Goal: Task Accomplishment & Management: Use online tool/utility

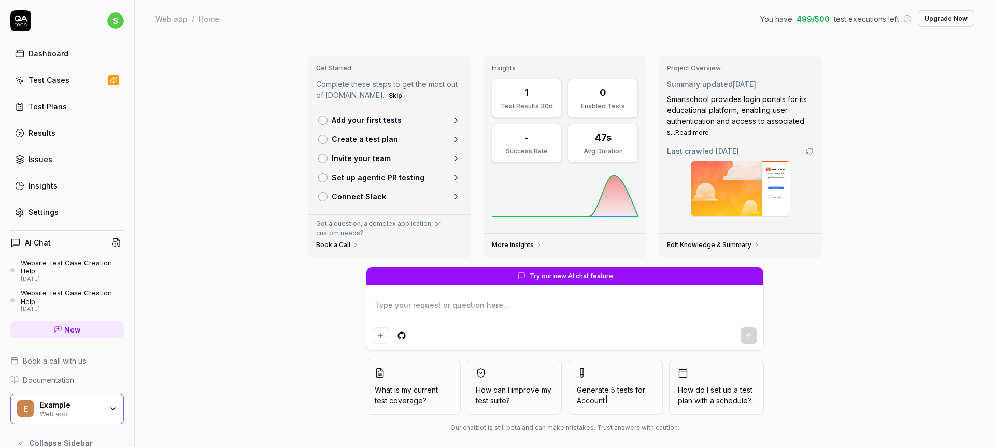
type textarea "*"
click at [50, 52] on div "Dashboard" at bounding box center [48, 53] width 40 height 11
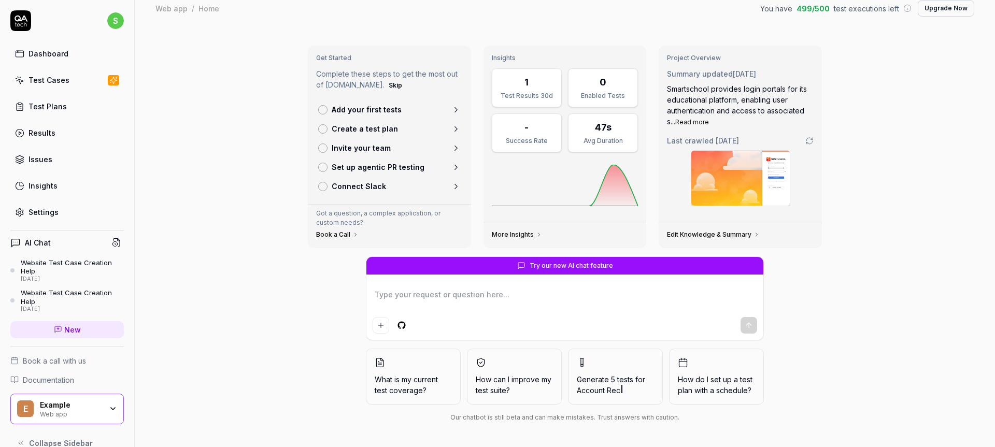
click at [56, 267] on div "Website Test Case Creation Help" at bounding box center [72, 267] width 103 height 17
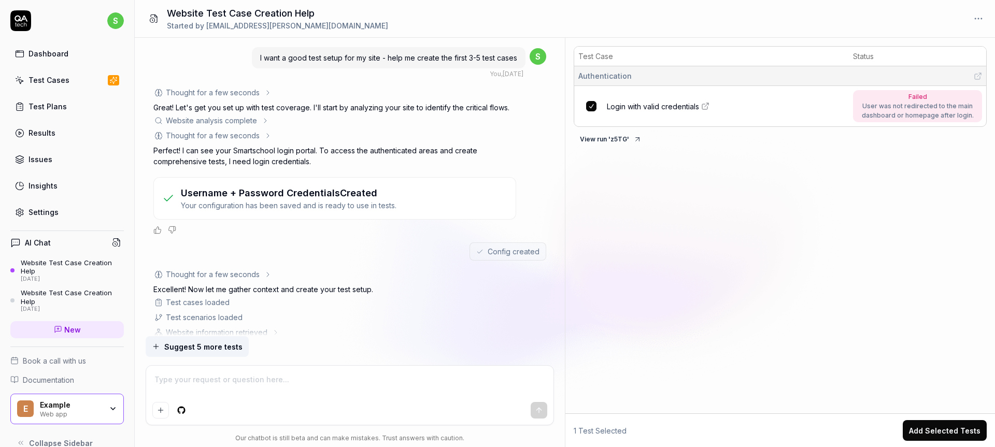
scroll to position [18, 0]
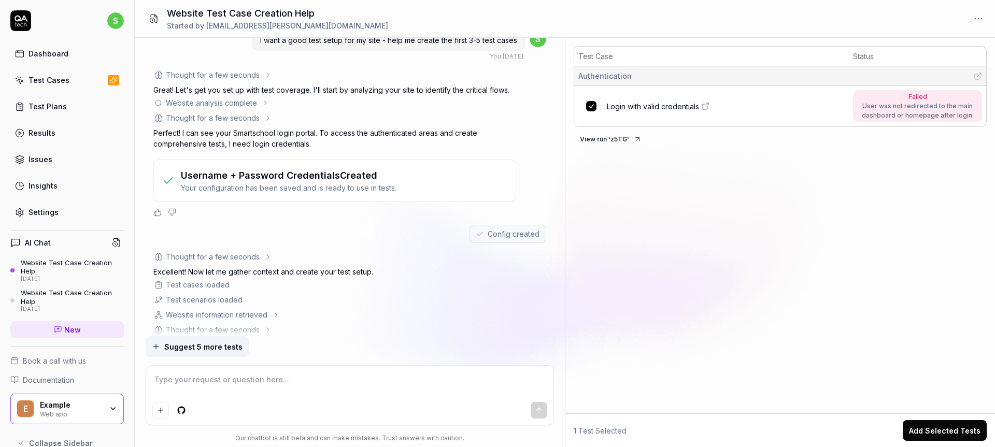
click at [304, 133] on p "Perfect! I can see your Smartschool login portal. To access the authenticated a…" at bounding box center [334, 138] width 363 height 22
drag, startPoint x: 304, startPoint y: 133, endPoint x: 289, endPoint y: 133, distance: 15.0
click at [289, 133] on p "Perfect! I can see your Smartschool login portal. To access the authenticated a…" at bounding box center [334, 138] width 363 height 22
click at [360, 134] on p "Perfect! I can see your Smartschool login portal. To access the authenticated a…" at bounding box center [334, 138] width 363 height 22
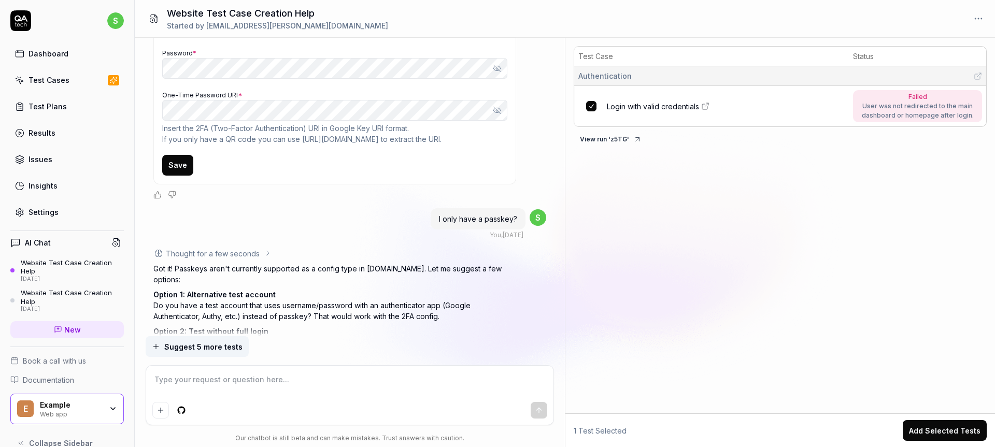
scroll to position [674, 0]
click at [493, 212] on span "I only have a passkey?" at bounding box center [478, 216] width 78 height 9
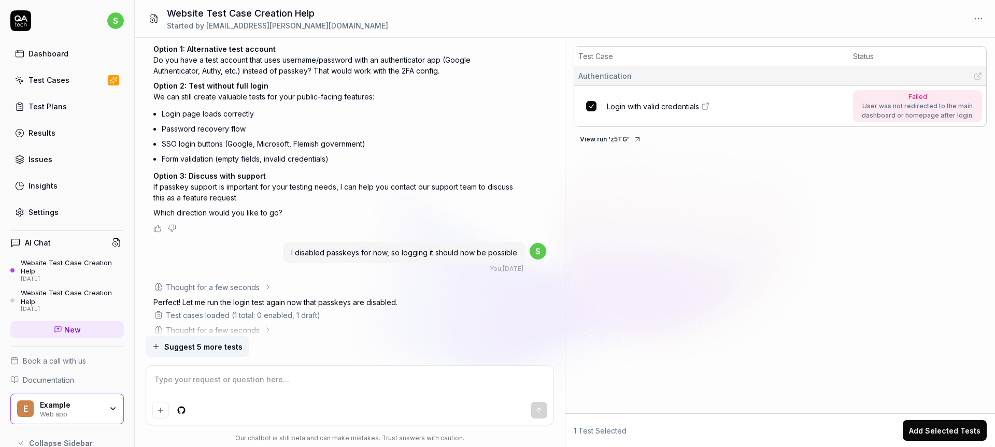
scroll to position [920, 0]
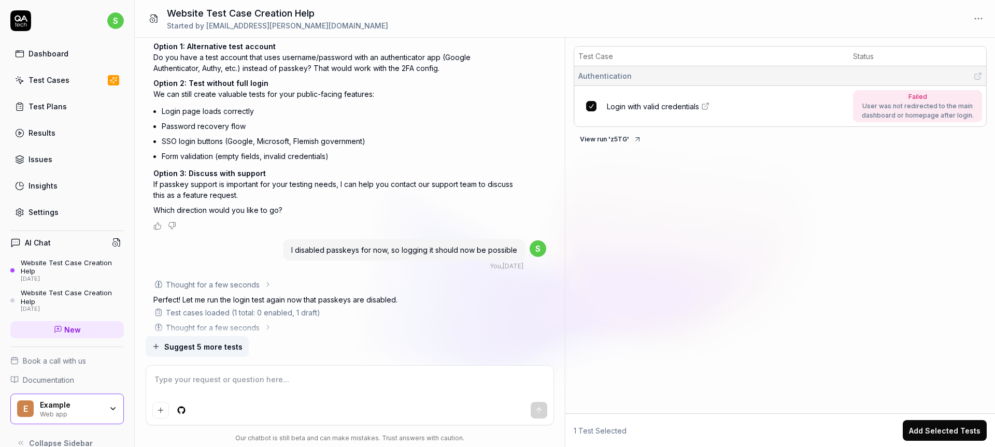
click at [343, 246] on span "I disabled passkeys for now, so logging it should now be possible" at bounding box center [404, 250] width 226 height 9
click at [436, 246] on span "I disabled passkeys for now, so logging it should now be possible" at bounding box center [404, 250] width 226 height 9
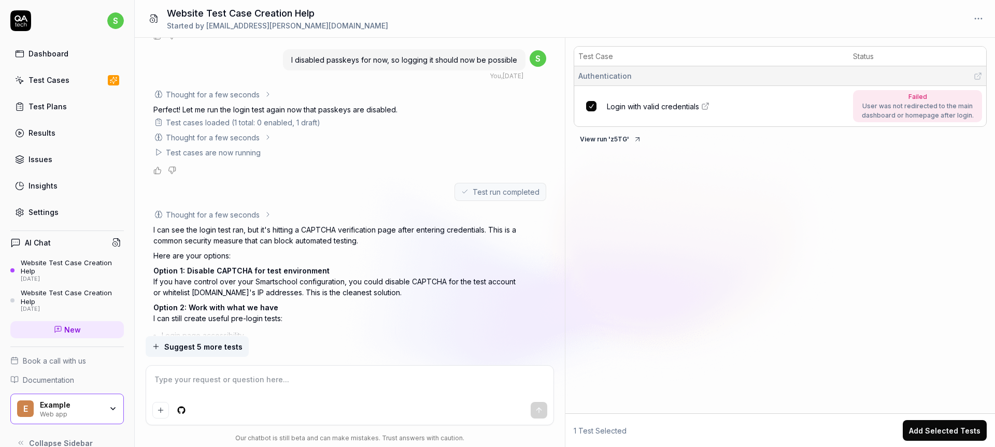
scroll to position [1128, 0]
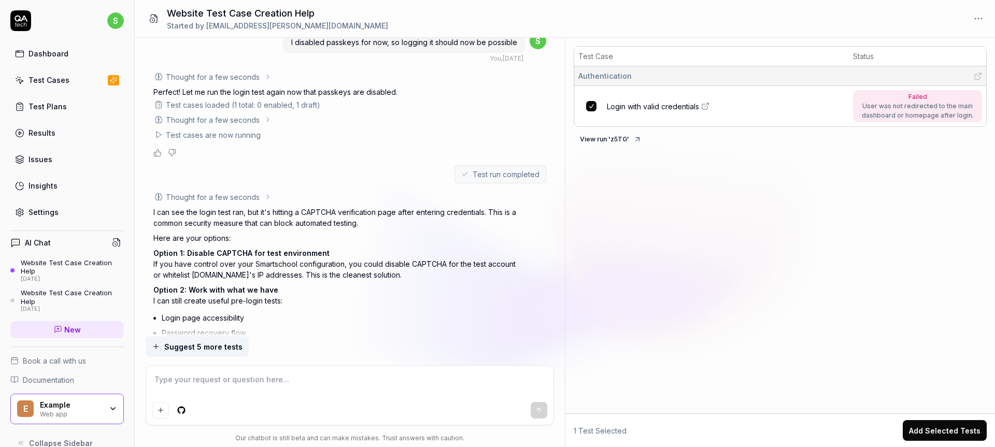
click at [320, 207] on p "I can see the login test ran, but it's hitting a CAPTCHA verification page afte…" at bounding box center [334, 218] width 363 height 22
click at [335, 207] on p "I can see the login test ran, but it's hitting a CAPTCHA verification page afte…" at bounding box center [334, 218] width 363 height 22
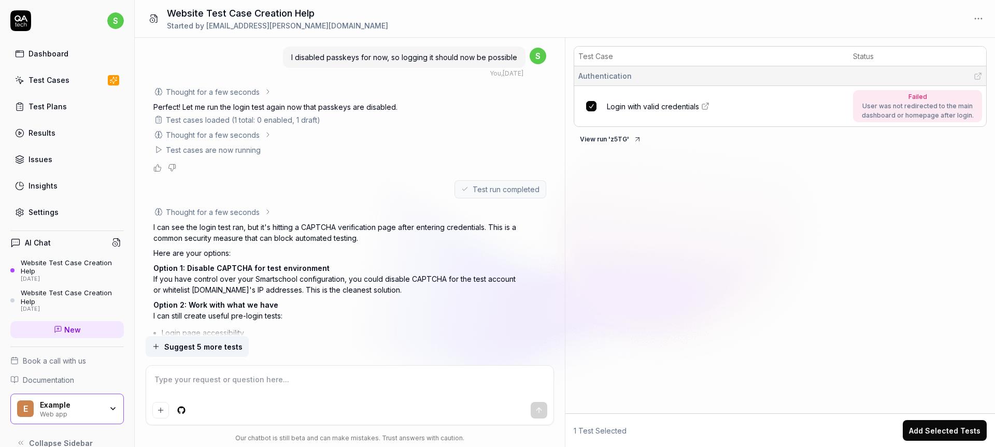
scroll to position [1214, 0]
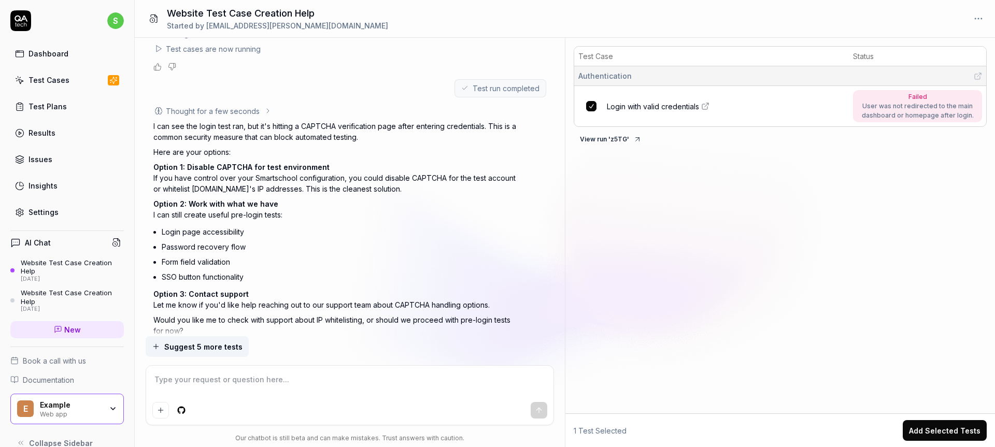
click at [640, 109] on span "Login with valid credentials" at bounding box center [653, 106] width 92 height 11
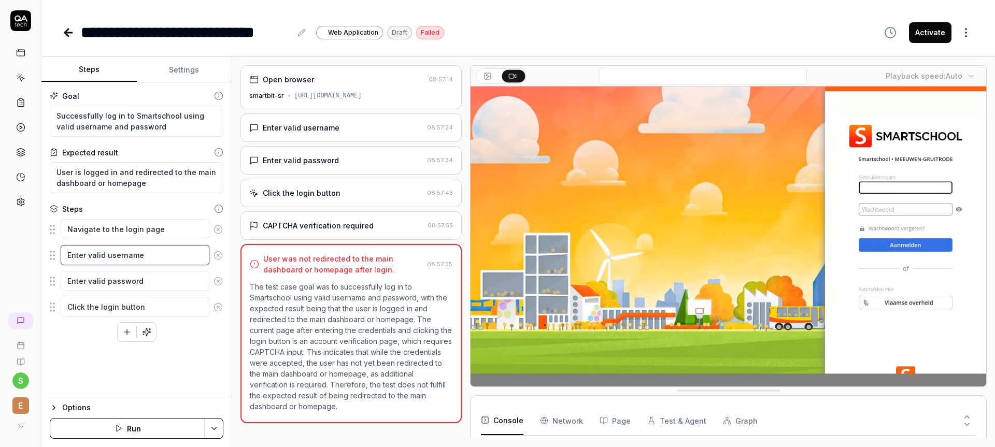
click at [108, 256] on textarea "Enter valid username" at bounding box center [135, 255] width 149 height 20
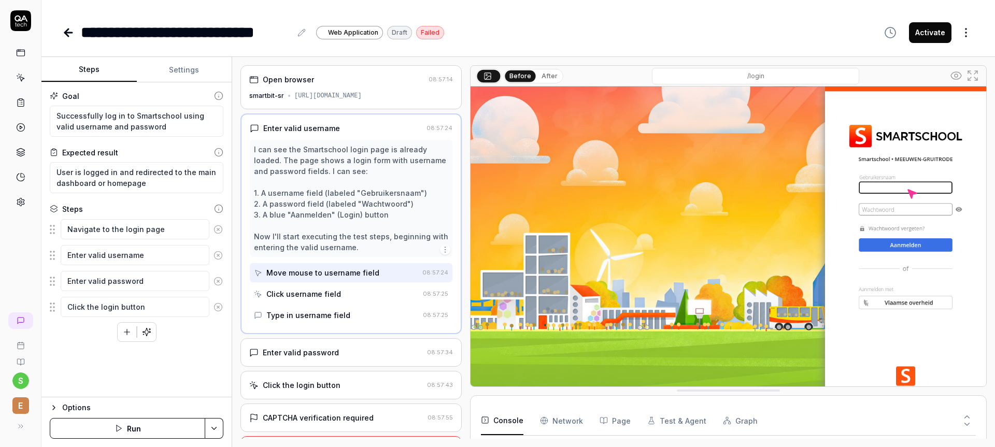
type textarea "*"
click at [325, 274] on div "Move mouse to username field" at bounding box center [322, 272] width 113 height 11
click at [322, 289] on div "Click username field" at bounding box center [303, 294] width 75 height 11
click at [303, 318] on div "Type in username field" at bounding box center [308, 315] width 84 height 11
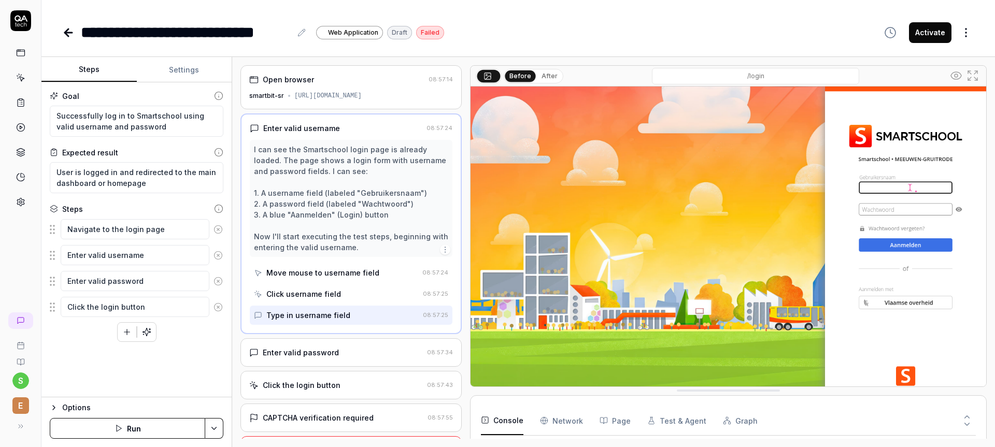
click at [349, 274] on div "Move mouse to username field" at bounding box center [322, 272] width 113 height 11
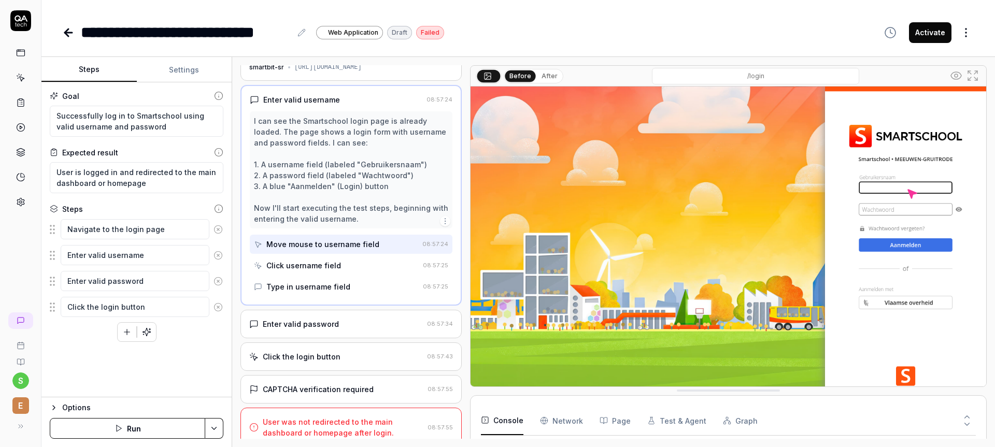
scroll to position [37, 0]
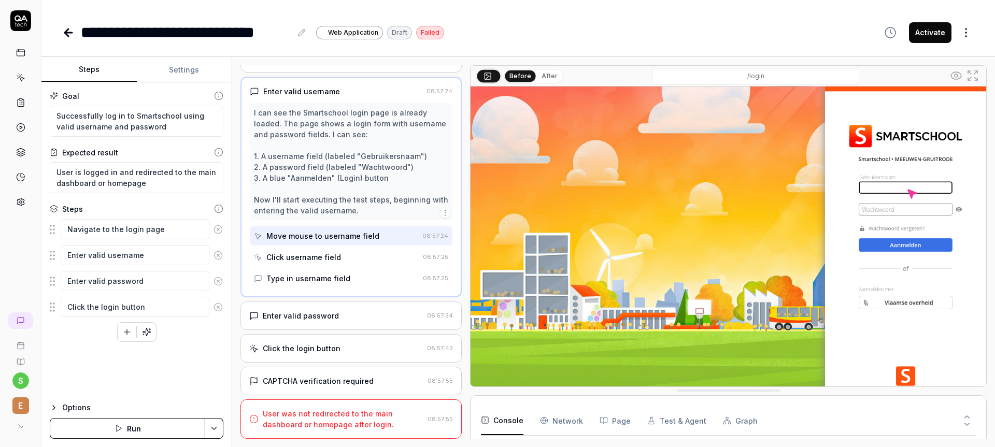
click at [326, 317] on div "Enter valid password" at bounding box center [301, 315] width 76 height 11
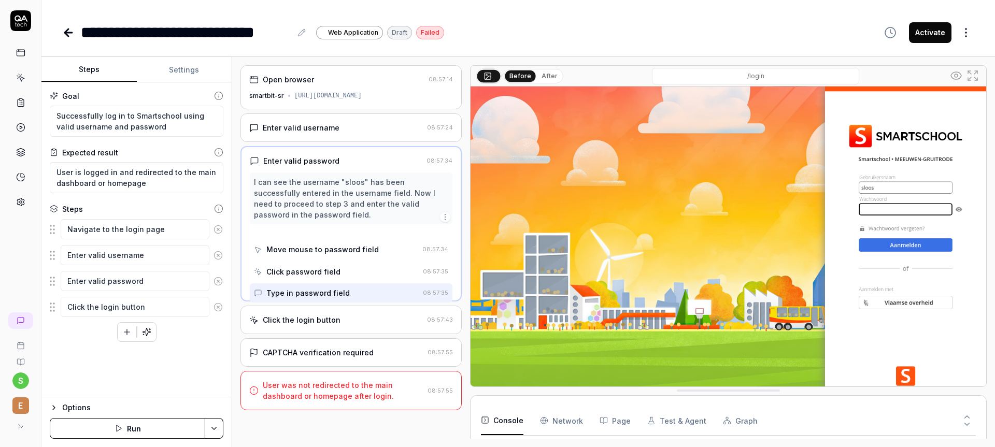
scroll to position [0, 0]
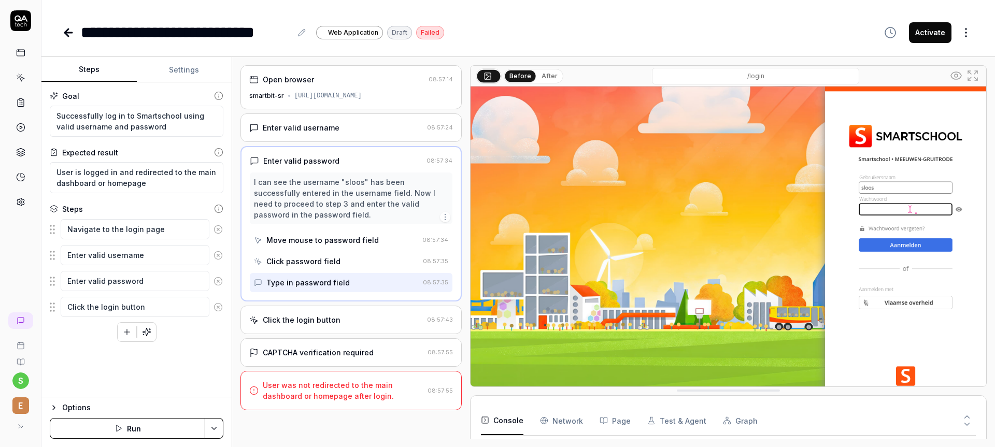
click at [532, 31] on div "**********" at bounding box center [518, 32] width 912 height 23
click at [353, 349] on div "CAPTCHA verification required" at bounding box center [318, 352] width 111 height 11
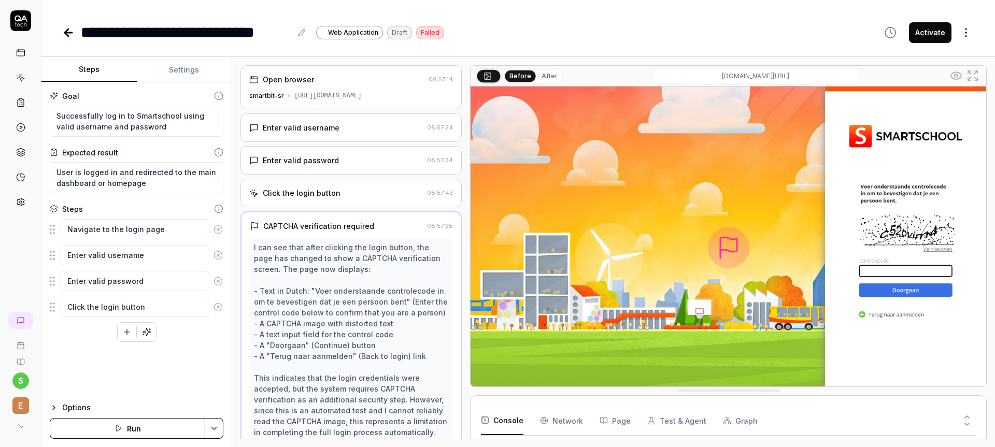
click at [71, 33] on icon at bounding box center [68, 33] width 7 height 0
